Goal: Information Seeking & Learning: Learn about a topic

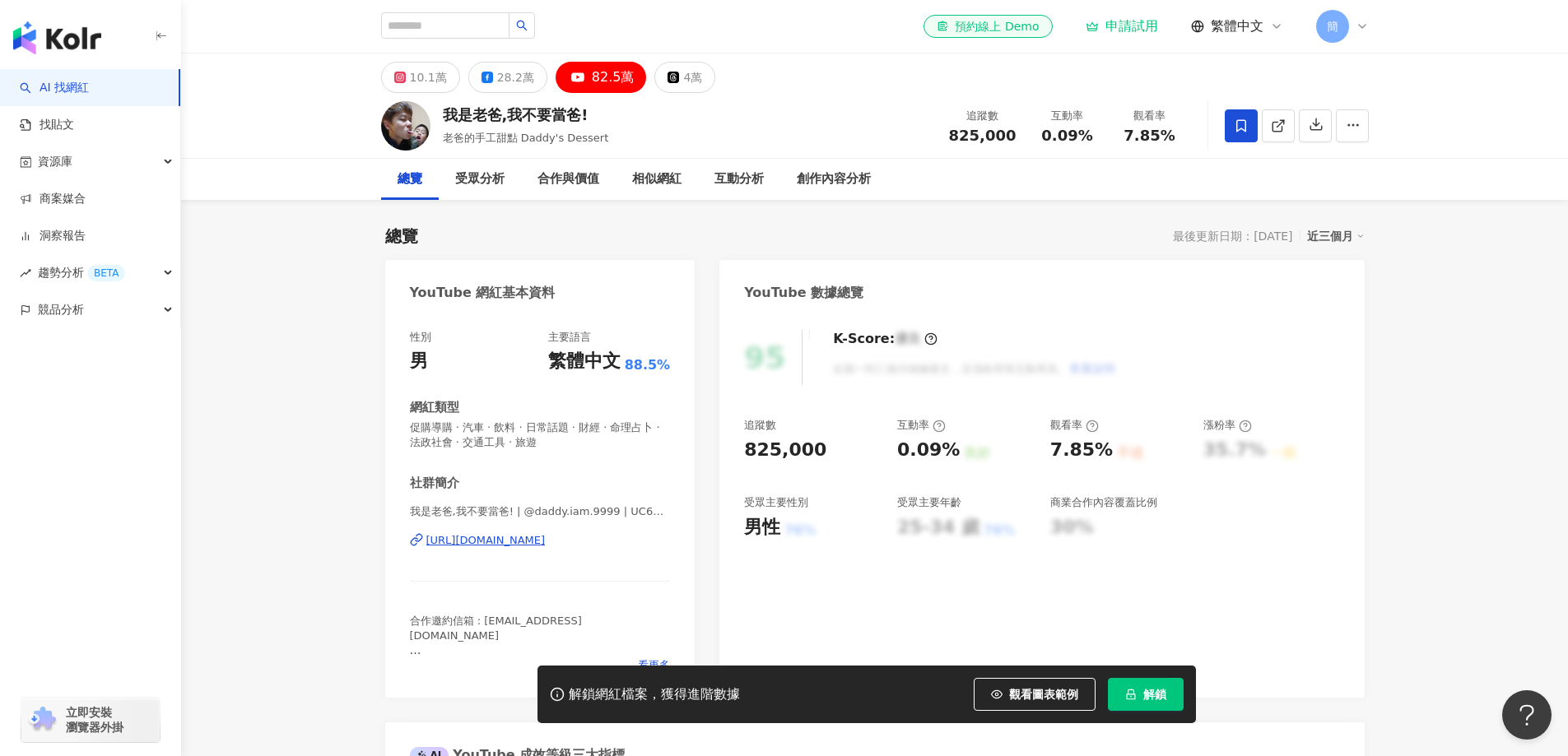
click at [1443, 109] on div "我是老爸,我不要當爸! 老爸的手工甜點 Daddy's Dessert 追蹤數 825,000 互動率 0.09% 觀看率 7.85%" at bounding box center [875, 126] width 1387 height 66
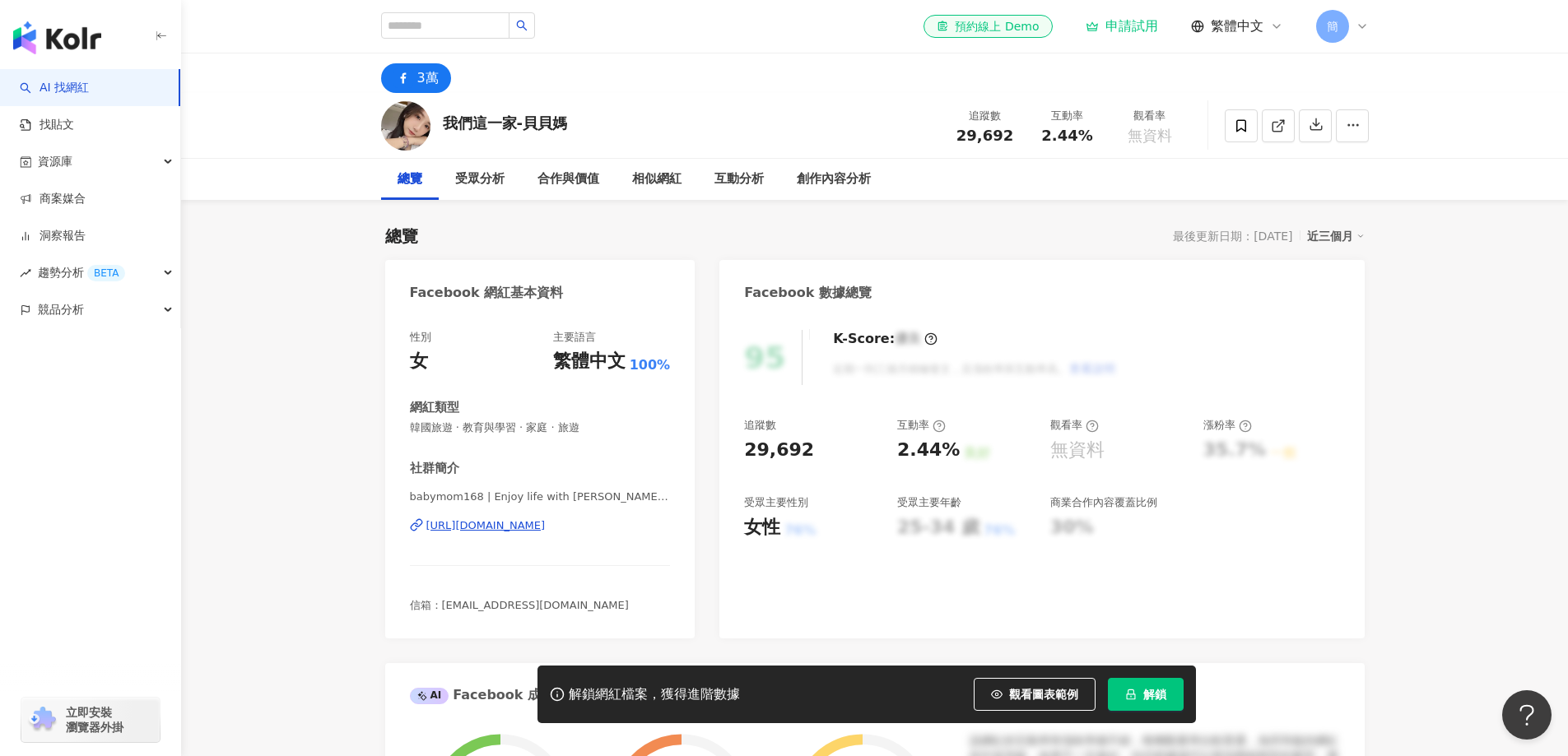
click at [529, 524] on div "https://www.facebook.com/244097065708792" at bounding box center [485, 525] width 119 height 14
